Goal: Information Seeking & Learning: Learn about a topic

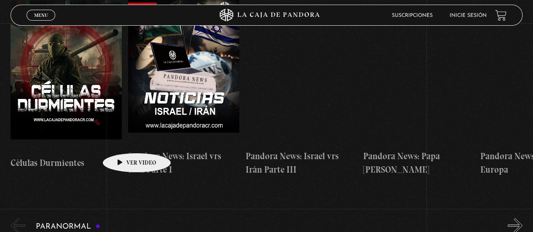
scroll to position [169, 0]
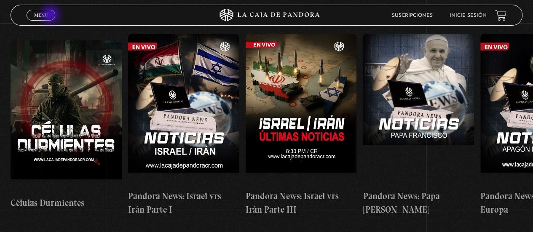
click at [51, 16] on link "Menu Cerrar" at bounding box center [41, 15] width 29 height 11
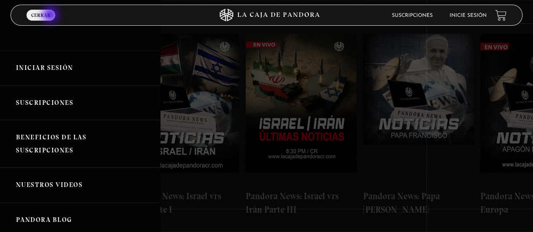
click at [51, 16] on link "Menu Cerrar" at bounding box center [41, 15] width 29 height 11
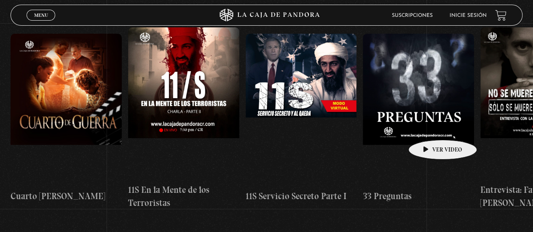
scroll to position [3665, 0]
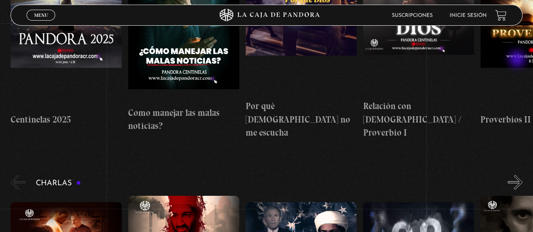
click at [519, 175] on button "»" at bounding box center [515, 182] width 15 height 15
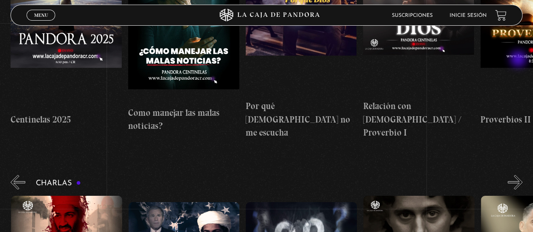
click at [519, 175] on button "»" at bounding box center [515, 182] width 15 height 15
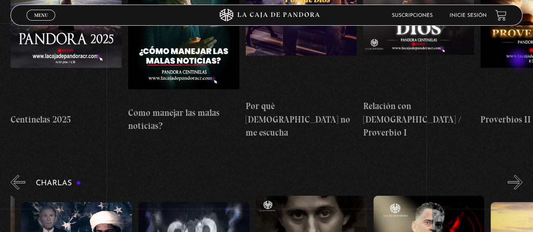
click at [519, 175] on button "»" at bounding box center [515, 182] width 15 height 15
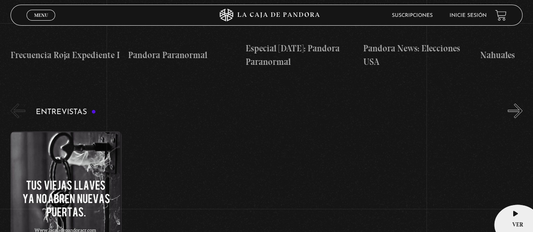
scroll to position [2780, 0]
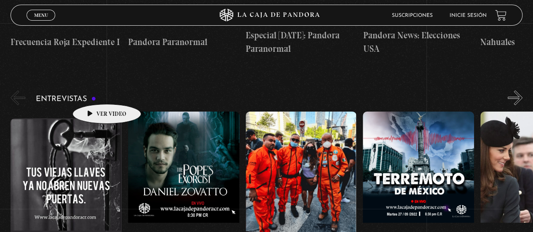
click at [94, 118] on figure at bounding box center [66, 194] width 111 height 152
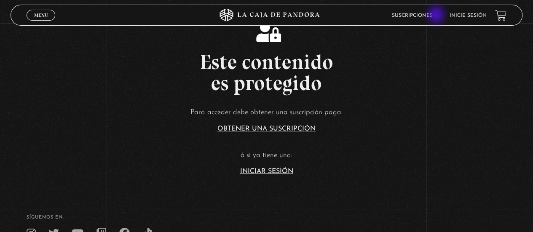
click at [433, 16] on link "Suscripciones" at bounding box center [412, 15] width 41 height 5
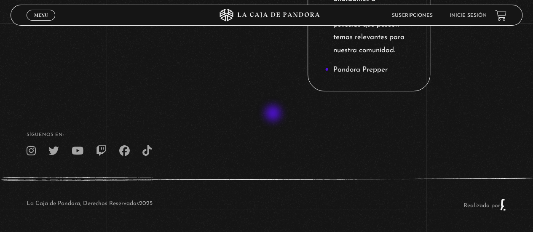
scroll to position [1392, 0]
drag, startPoint x: 531, startPoint y: 209, endPoint x: 530, endPoint y: 150, distance: 59.0
click at [530, 150] on footer "SÍguenos en: La Caja de Pandora, Derechos Reservados 2025 Realizado por" at bounding box center [266, 167] width 533 height 129
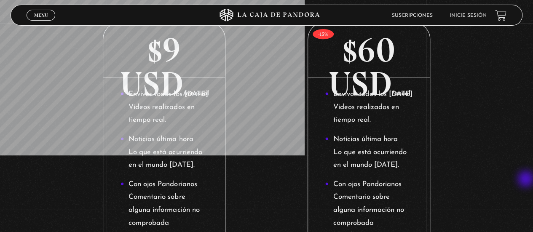
scroll to position [0, 0]
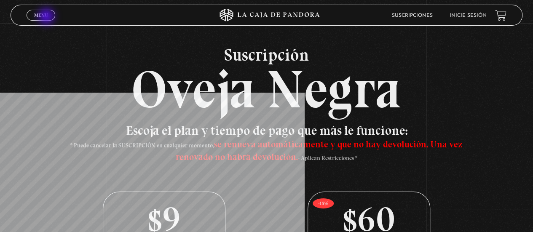
click at [47, 17] on span "Menu" at bounding box center [41, 15] width 14 height 5
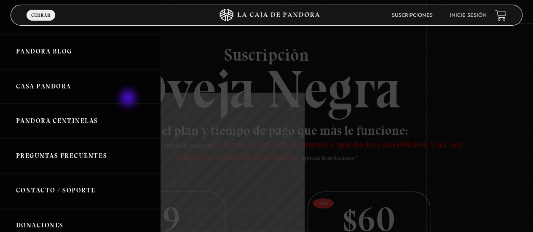
scroll to position [211, 0]
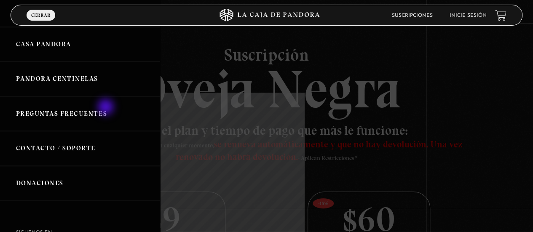
click at [107, 108] on link "Preguntas Frecuentes" at bounding box center [80, 114] width 160 height 35
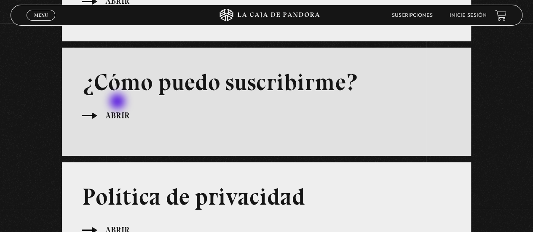
scroll to position [253, 0]
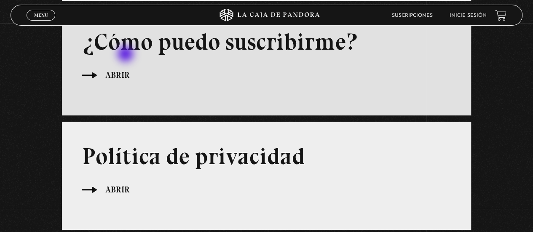
click at [126, 69] on span "Abrir" at bounding box center [117, 75] width 24 height 13
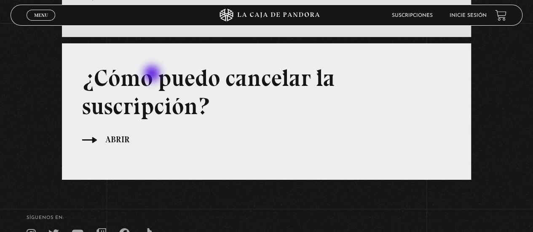
scroll to position [1503, 0]
